Goal: Information Seeking & Learning: Find specific fact

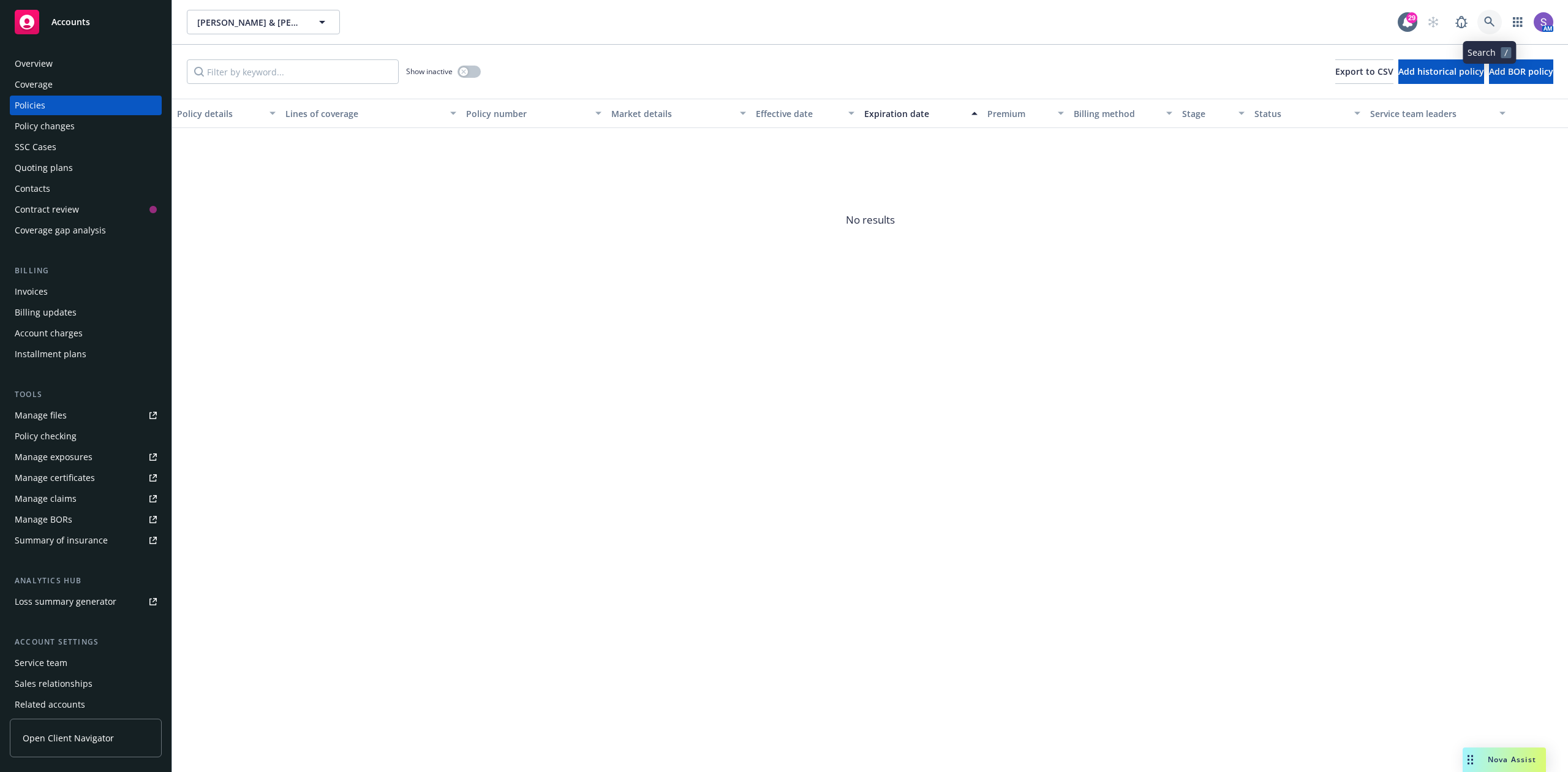
click at [1485, 18] on icon at bounding box center [1489, 21] width 11 height 11
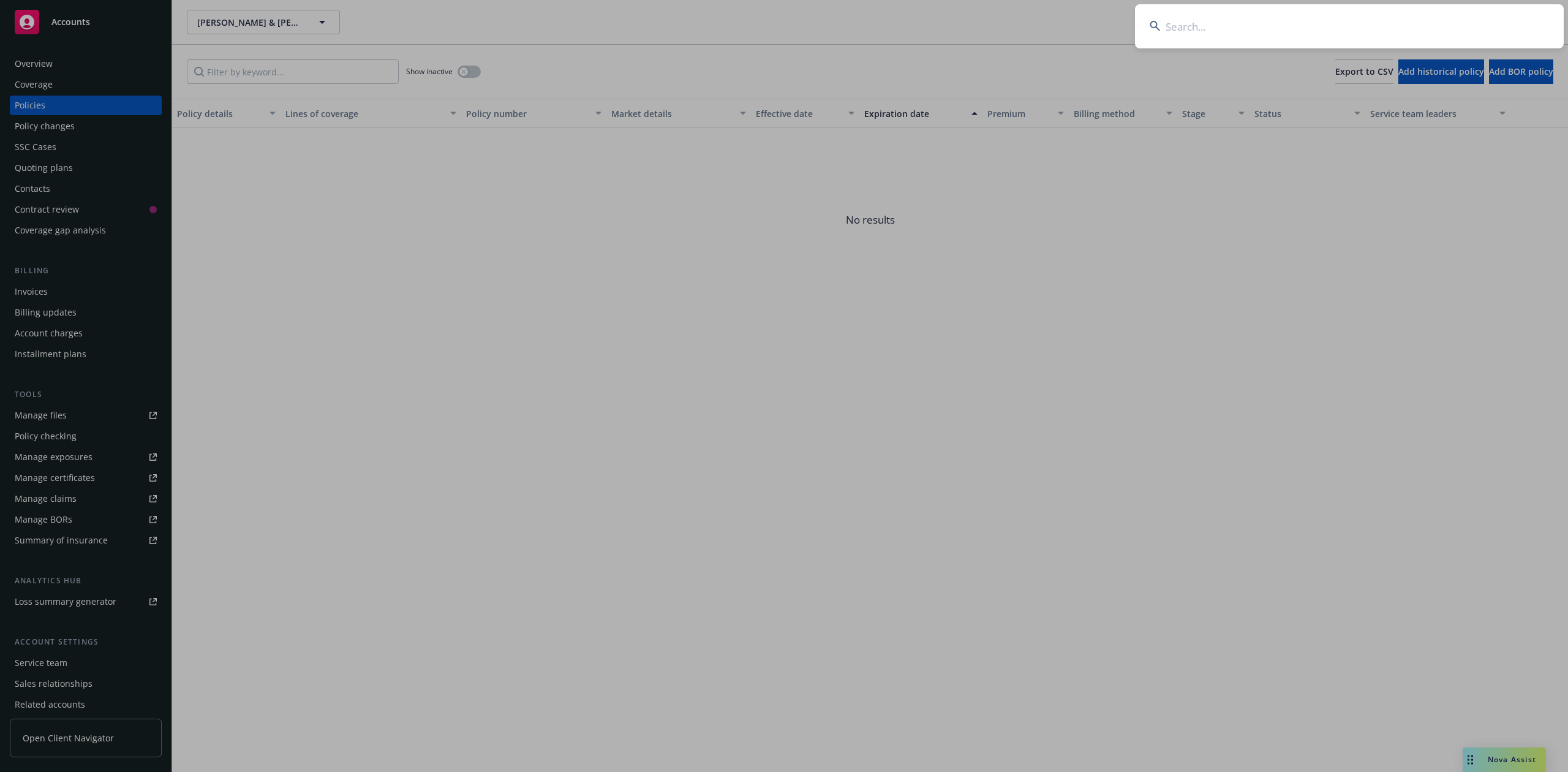
click at [1221, 28] on input at bounding box center [1349, 26] width 429 height 44
click at [1218, 17] on input at bounding box center [1349, 26] width 429 height 44
paste input "[PERSON_NAME] M & [PERSON_NAME]"
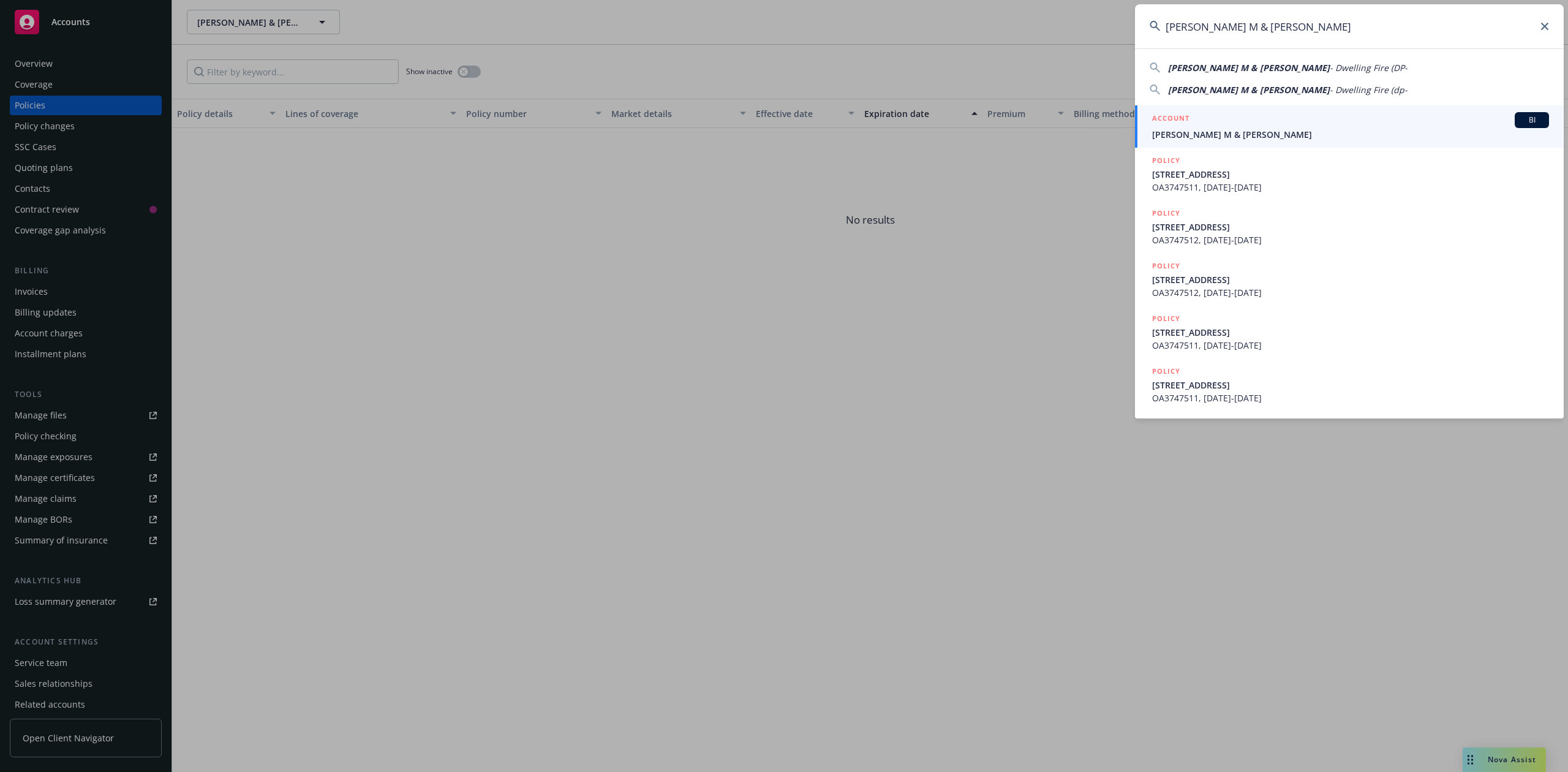
type input "[PERSON_NAME] M & [PERSON_NAME]"
click at [1249, 136] on span "[PERSON_NAME] M & [PERSON_NAME]" at bounding box center [1350, 134] width 397 height 13
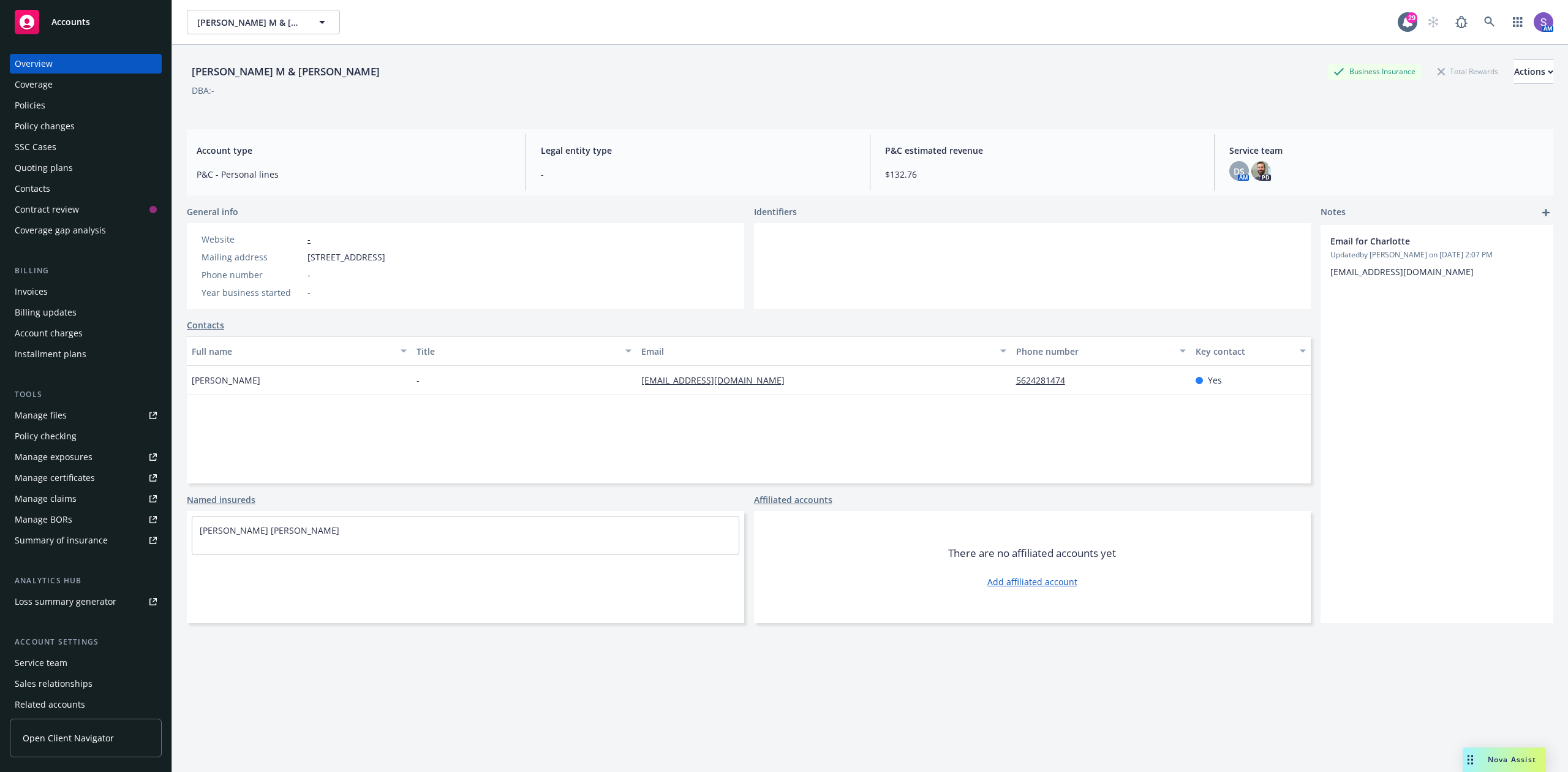
drag, startPoint x: 309, startPoint y: 258, endPoint x: 474, endPoint y: 262, distance: 165.0
click at [390, 262] on div "Mailing address [STREET_ADDRESS]" at bounding box center [293, 257] width 194 height 13
copy span "[STREET_ADDRESS]"
click at [1484, 16] on icon at bounding box center [1490, 22] width 11 height 11
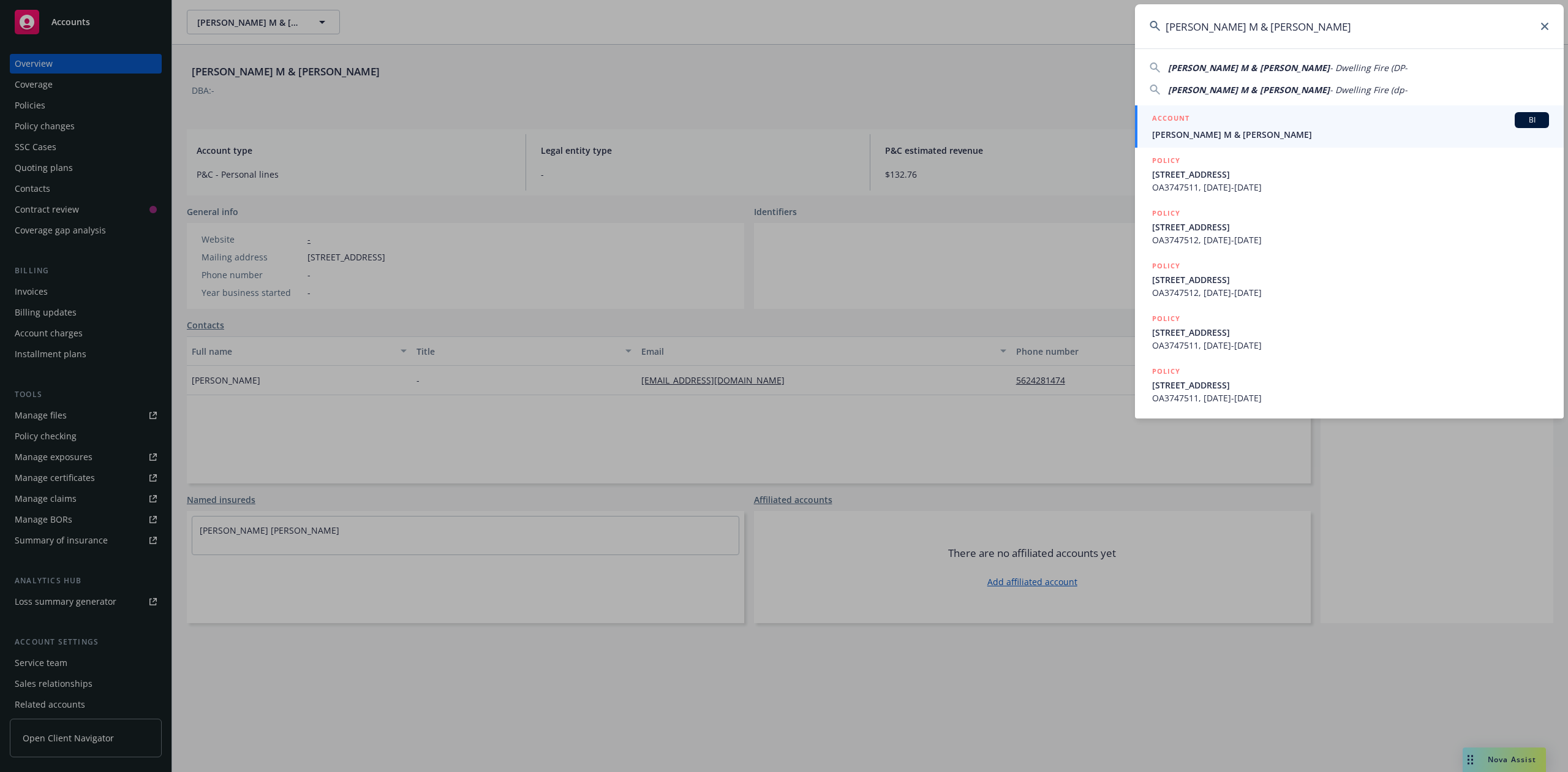
type input "[PERSON_NAME] M & [PERSON_NAME]"
click at [1261, 133] on span "[PERSON_NAME] M & [PERSON_NAME]" at bounding box center [1350, 134] width 397 height 13
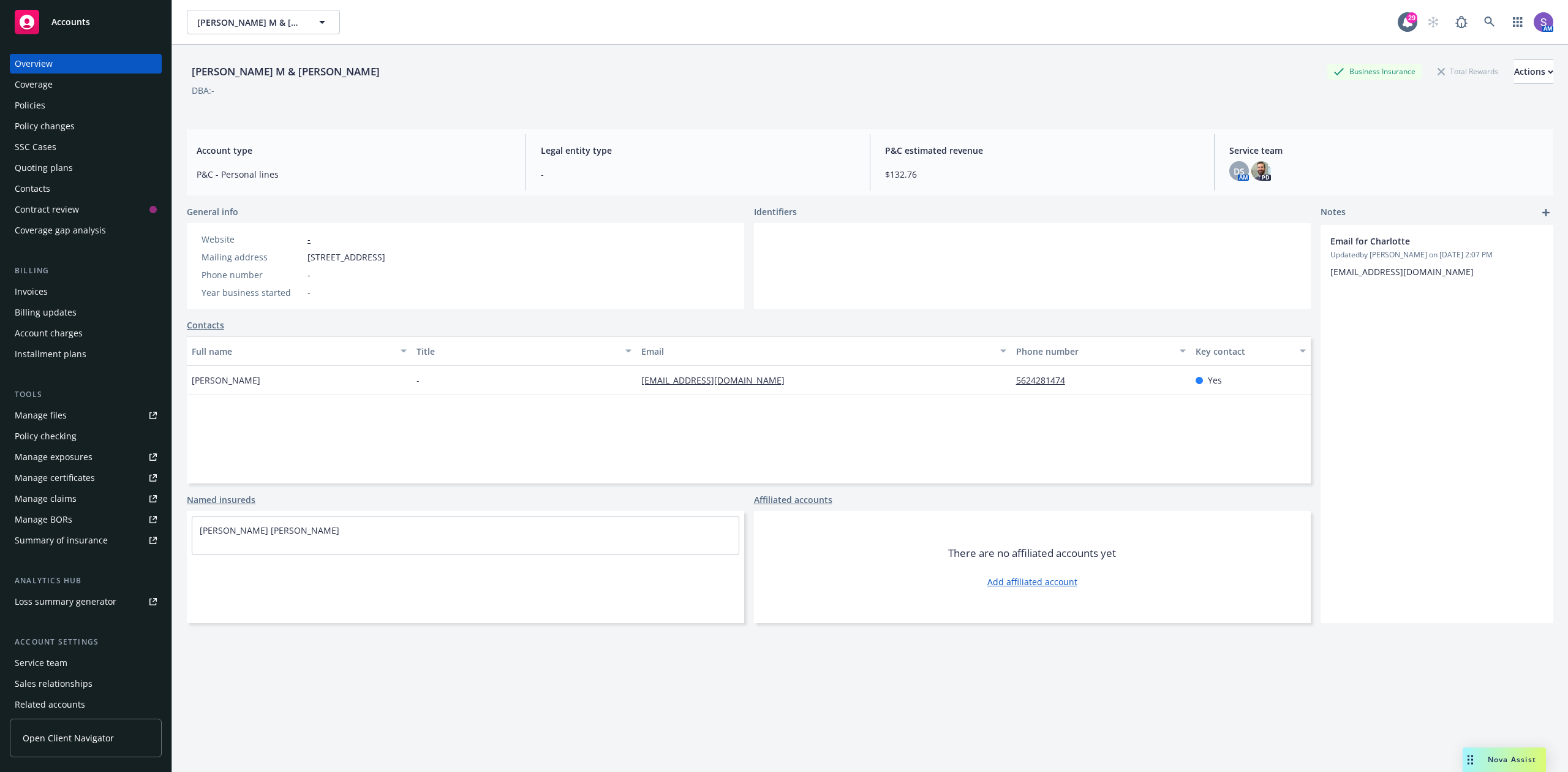
click at [35, 101] on div "Policies" at bounding box center [30, 105] width 30 height 20
